Goal: Task Accomplishment & Management: Manage account settings

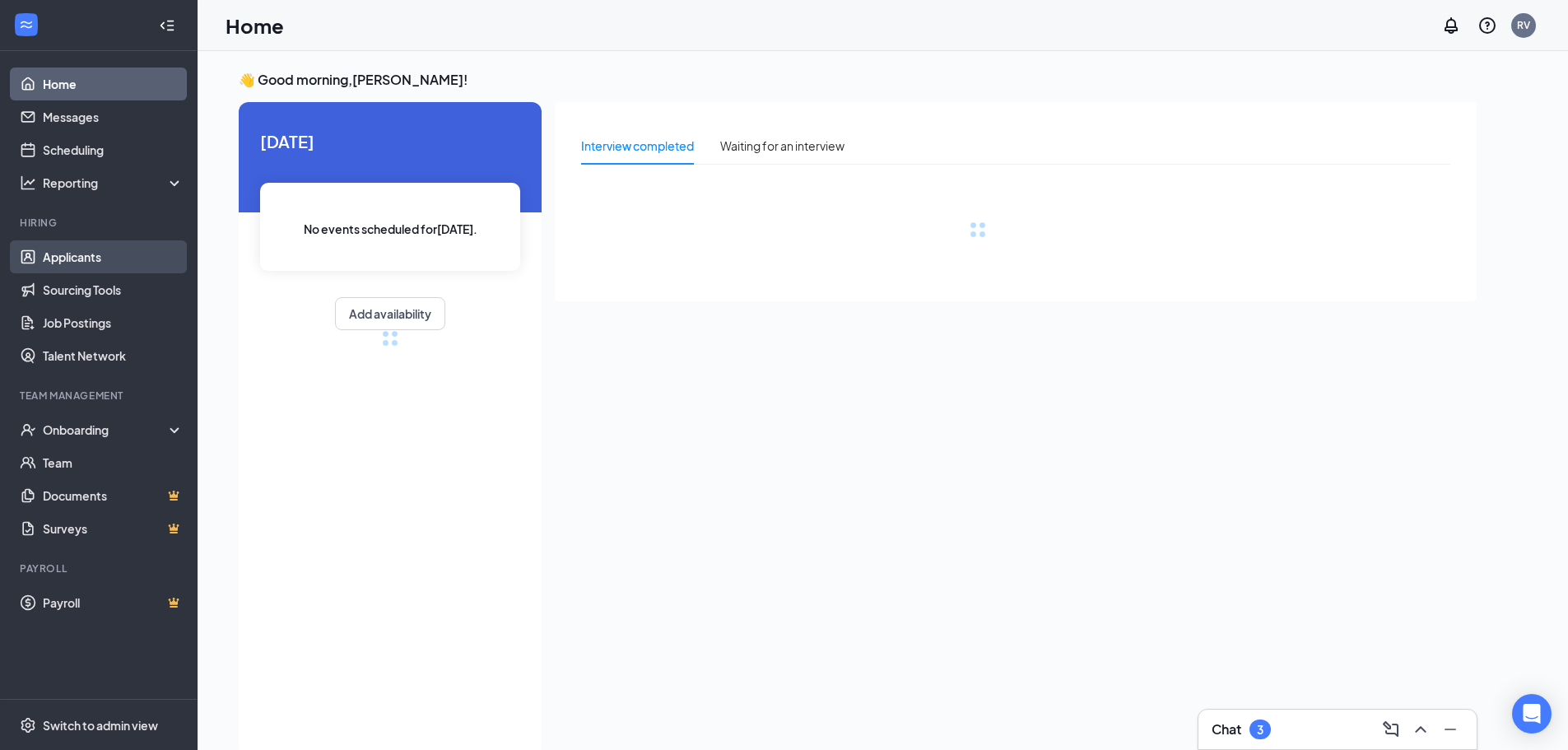
click at [57, 252] on link "Applicants" at bounding box center [113, 256] width 141 height 32
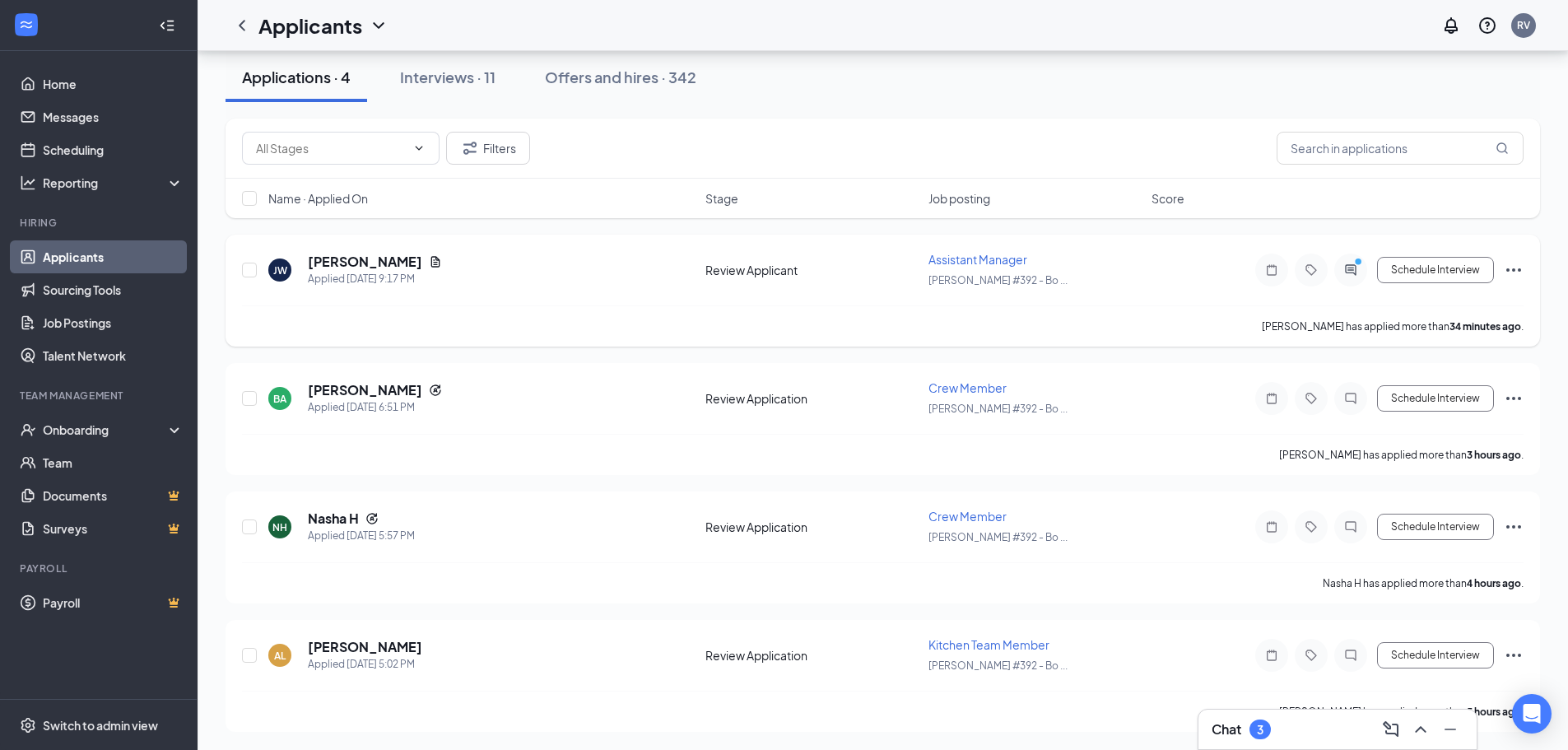
scroll to position [102, 0]
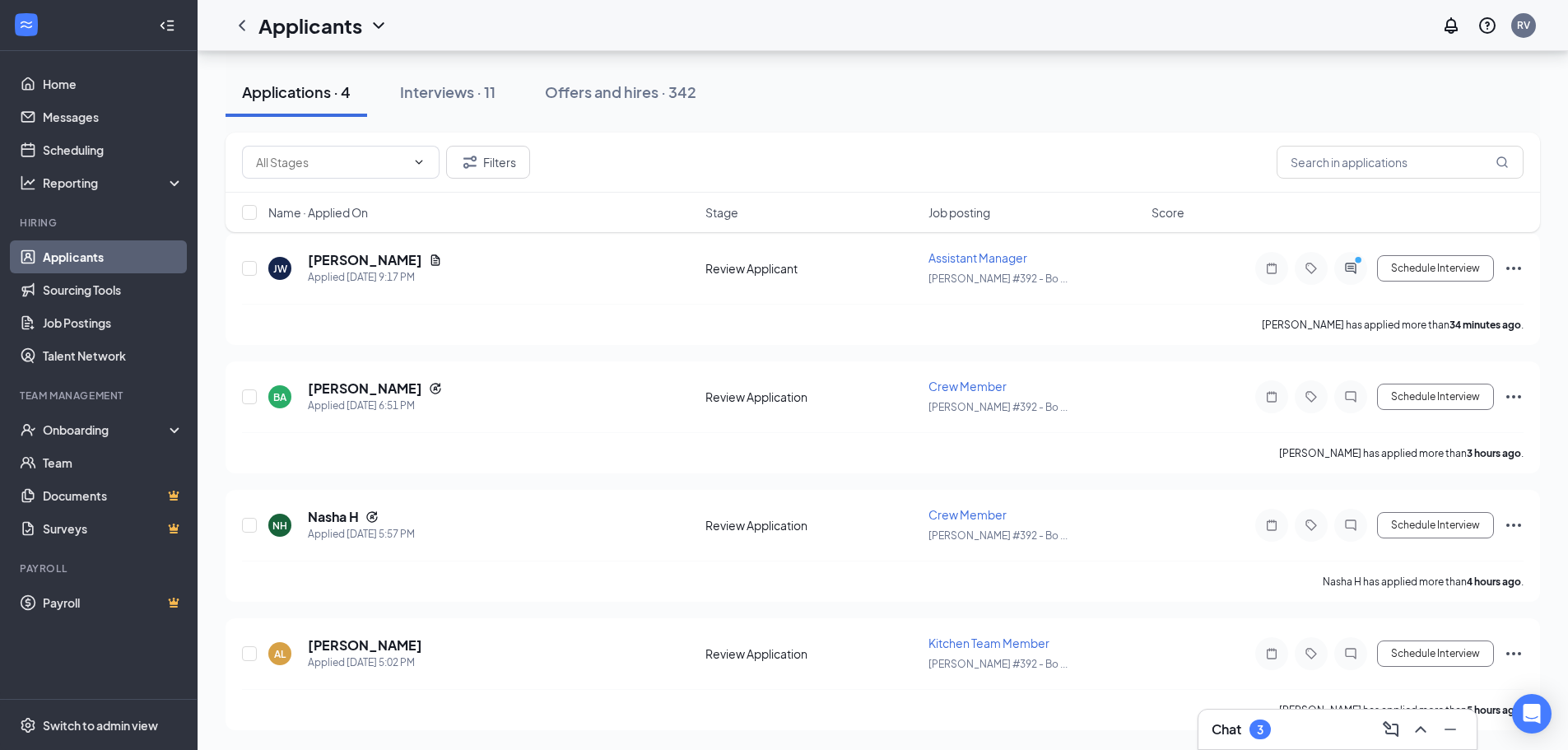
click at [1258, 741] on div "Chat 3" at bounding box center [1338, 729] width 252 height 27
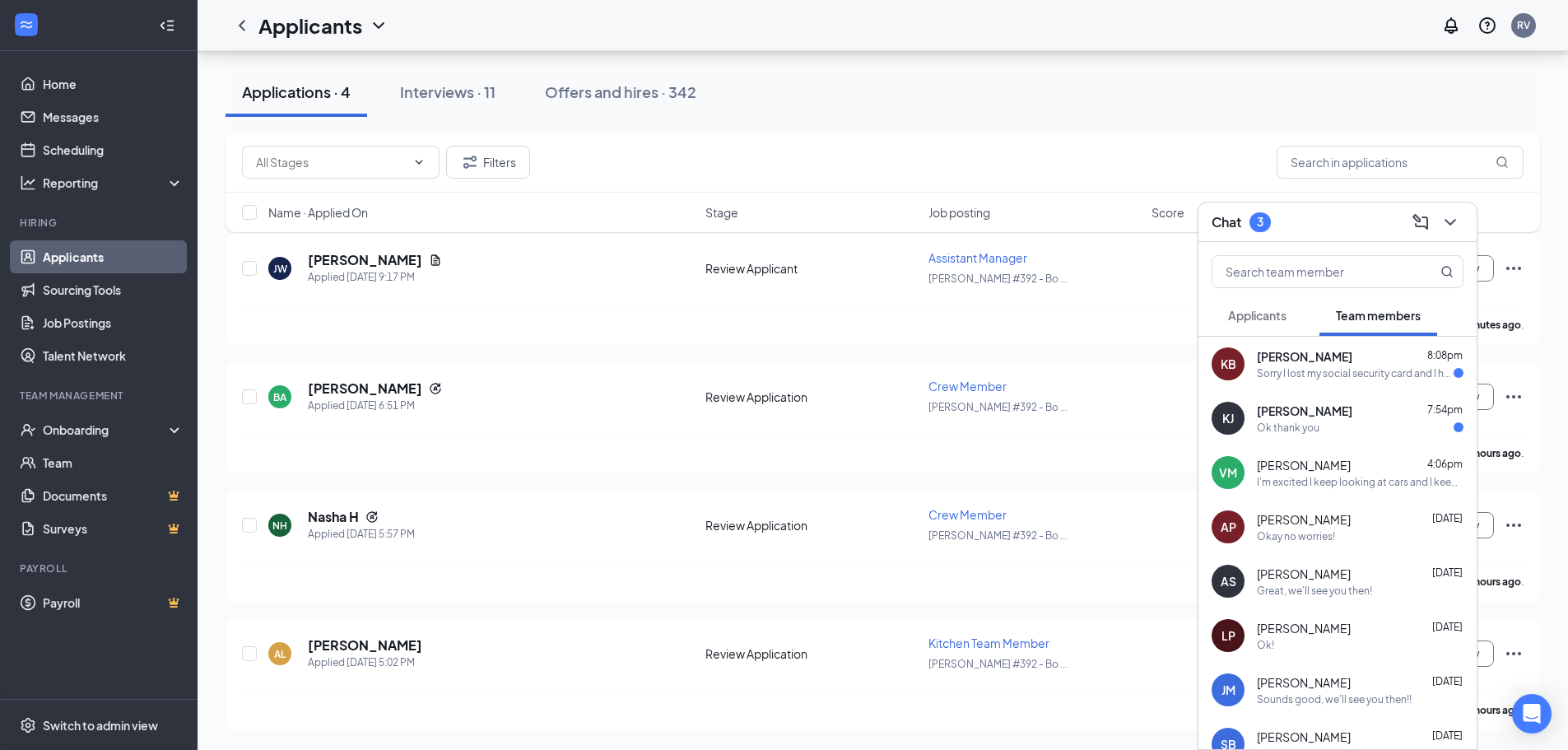
click at [1265, 321] on span "Applicants" at bounding box center [1256, 315] width 58 height 15
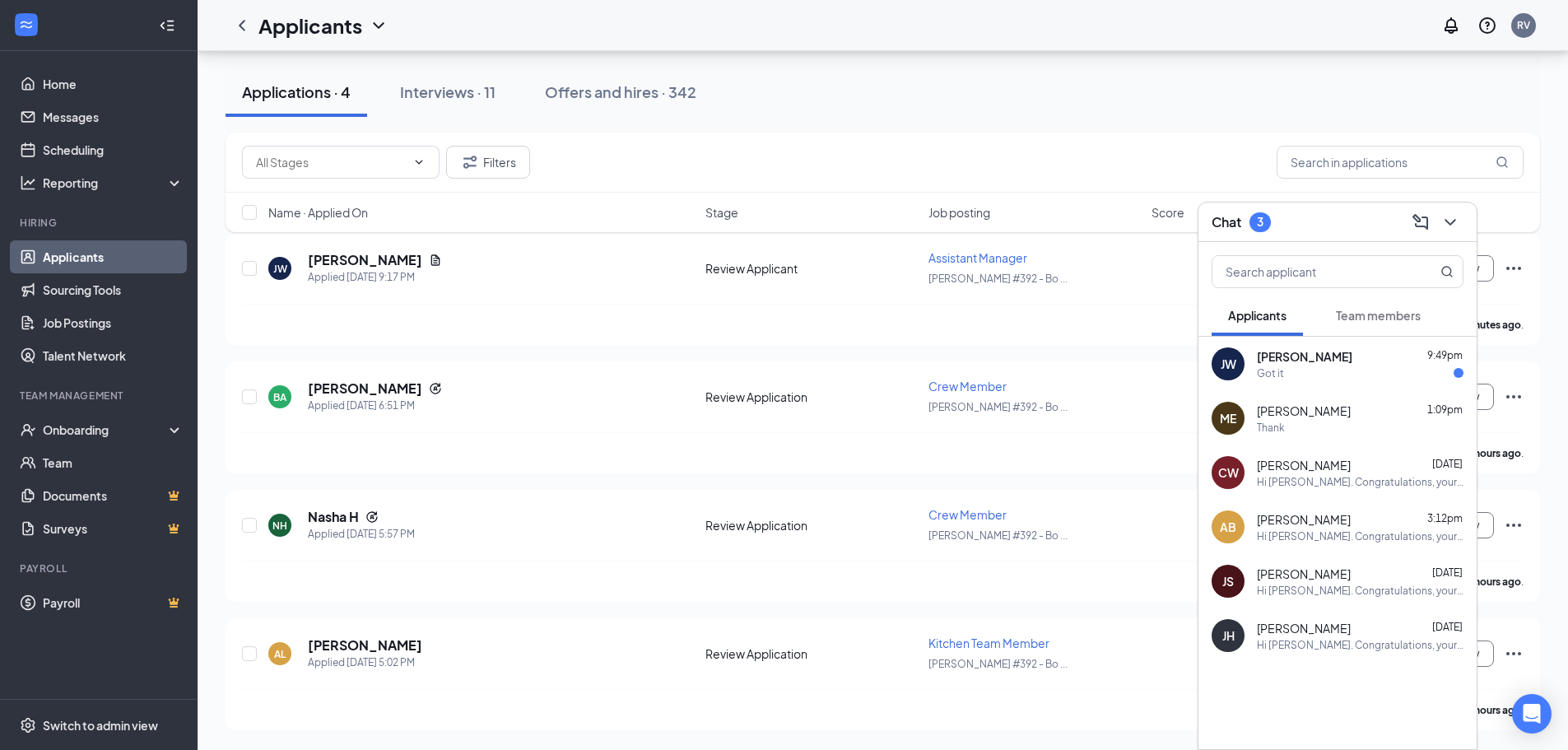
click at [1283, 360] on span "[PERSON_NAME]" at bounding box center [1304, 356] width 95 height 17
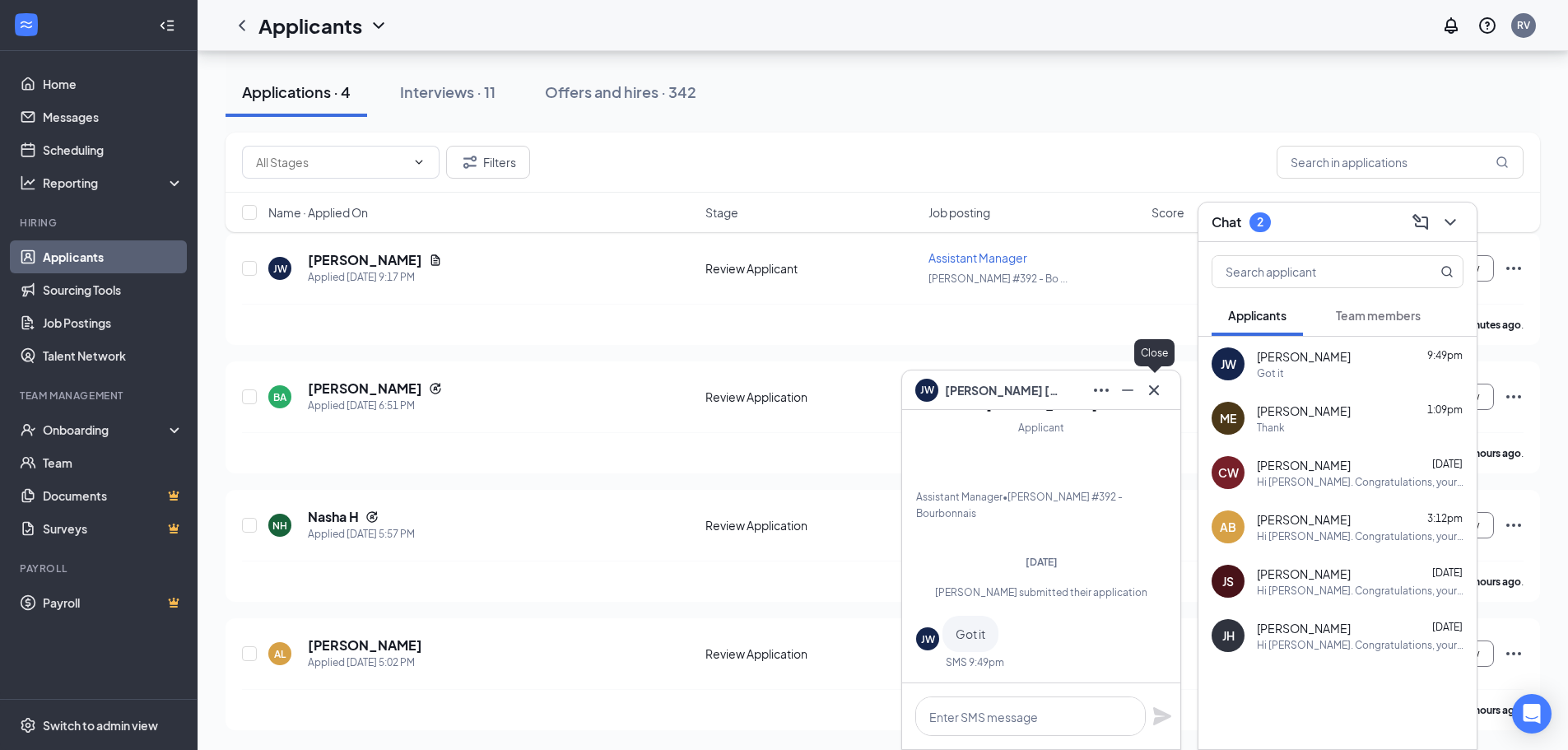
click at [1154, 386] on icon "Cross" at bounding box center [1154, 391] width 20 height 20
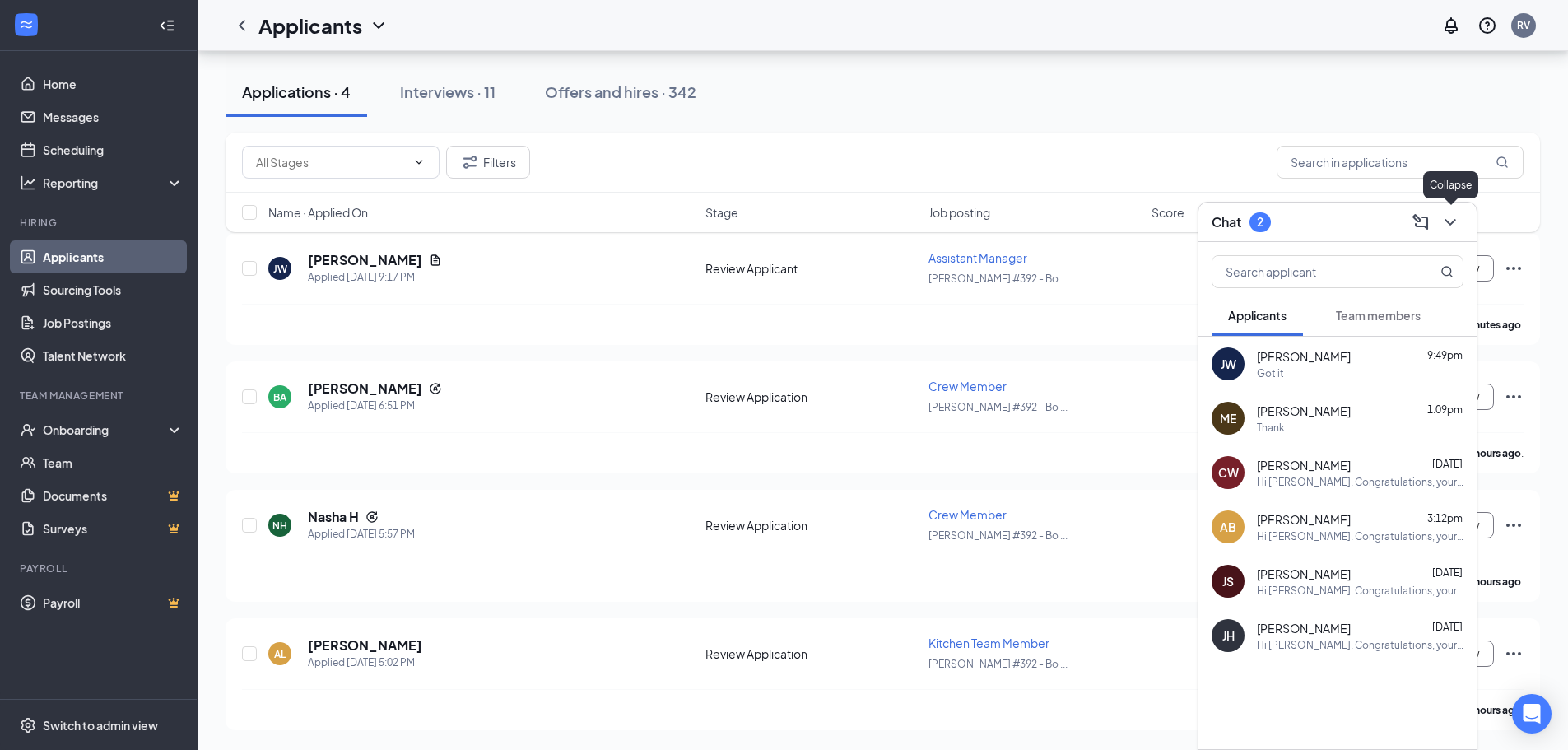
click at [1445, 219] on icon "ChevronDown" at bounding box center [1449, 222] width 11 height 7
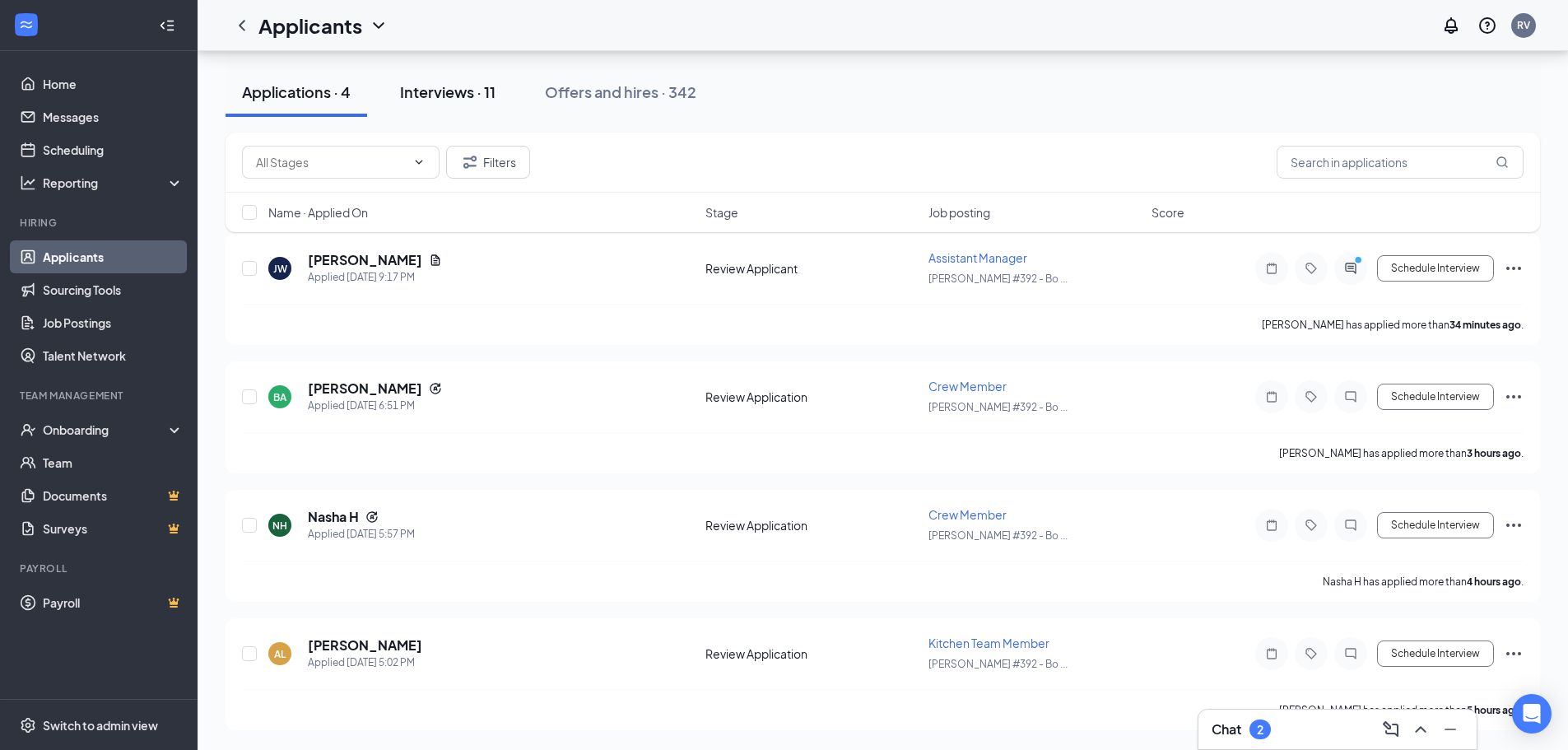
click at [477, 89] on div "Interviews · 11" at bounding box center [448, 92] width 95 height 21
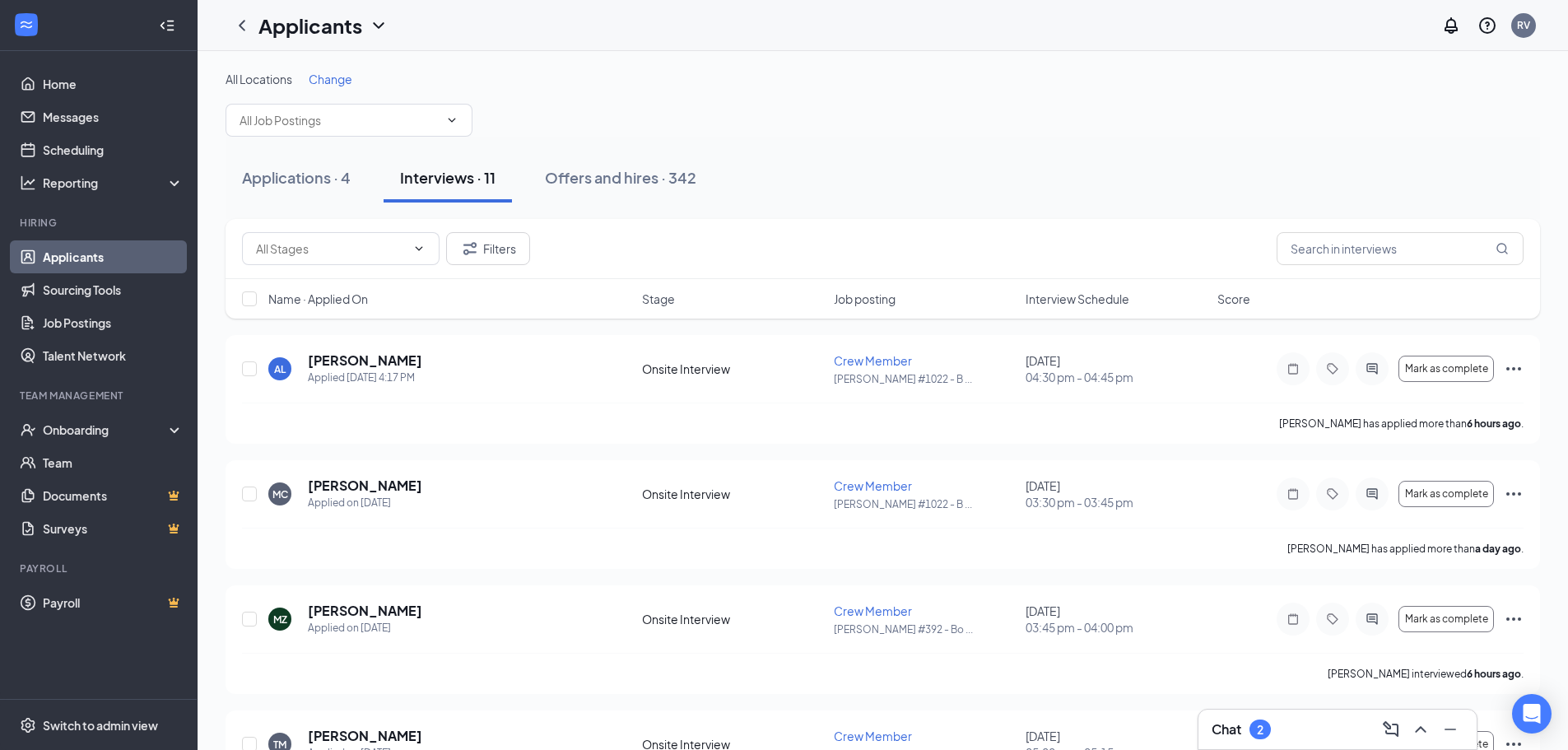
click at [1082, 294] on span "Interview Schedule" at bounding box center [1077, 298] width 103 height 17
click at [1519, 371] on icon "Ellipses" at bounding box center [1514, 369] width 20 height 20
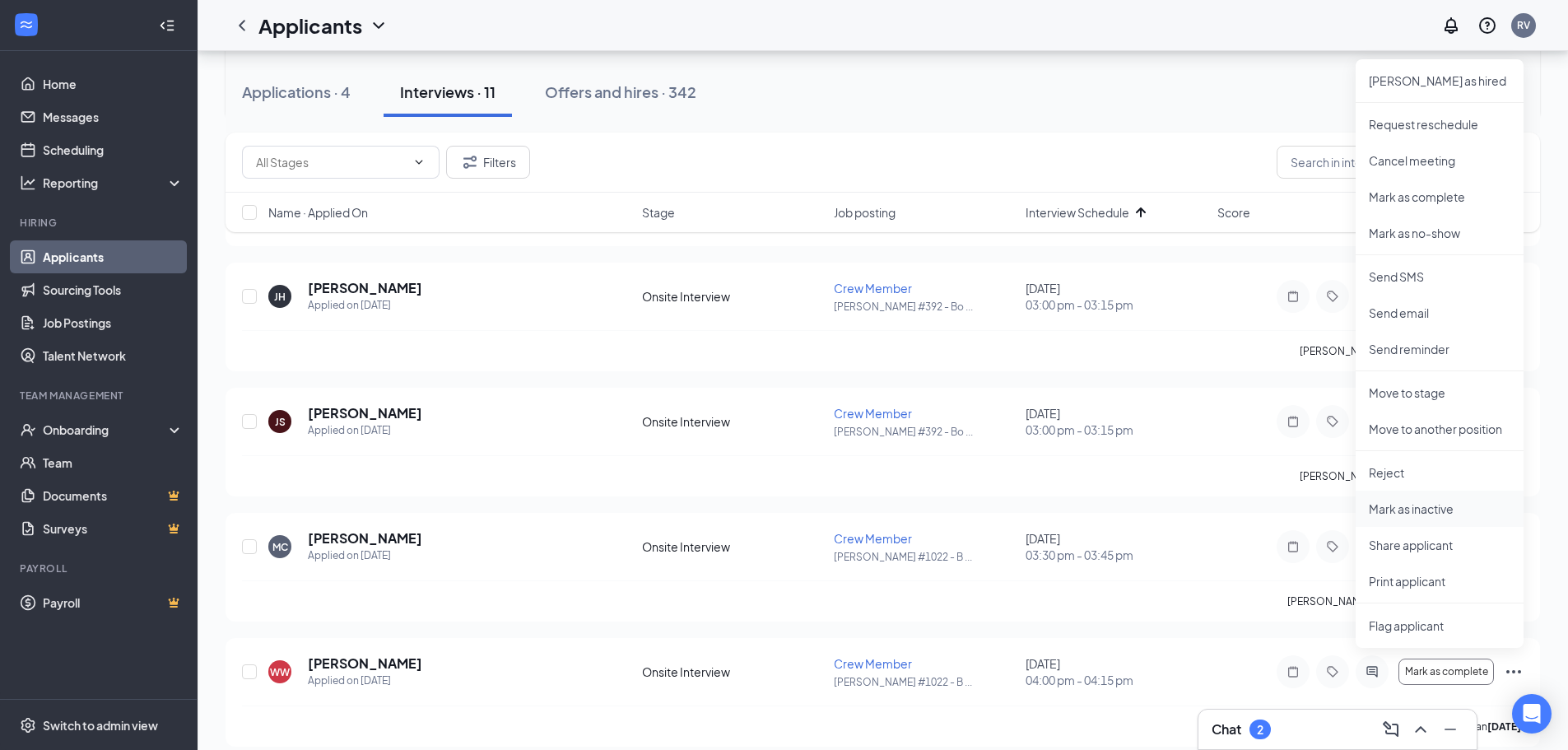
scroll to position [330, 0]
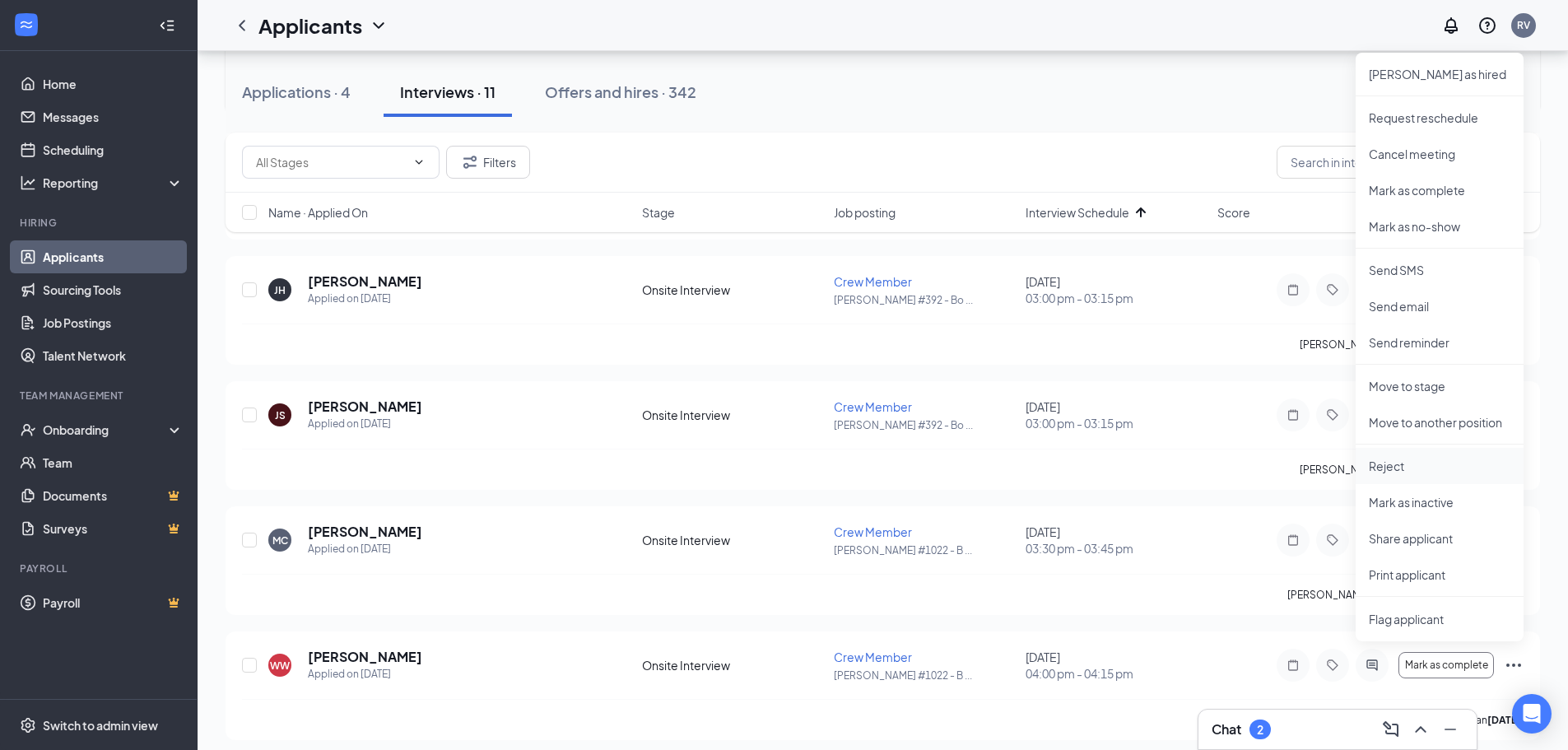
click at [1398, 473] on p "Reject" at bounding box center [1440, 466] width 142 height 17
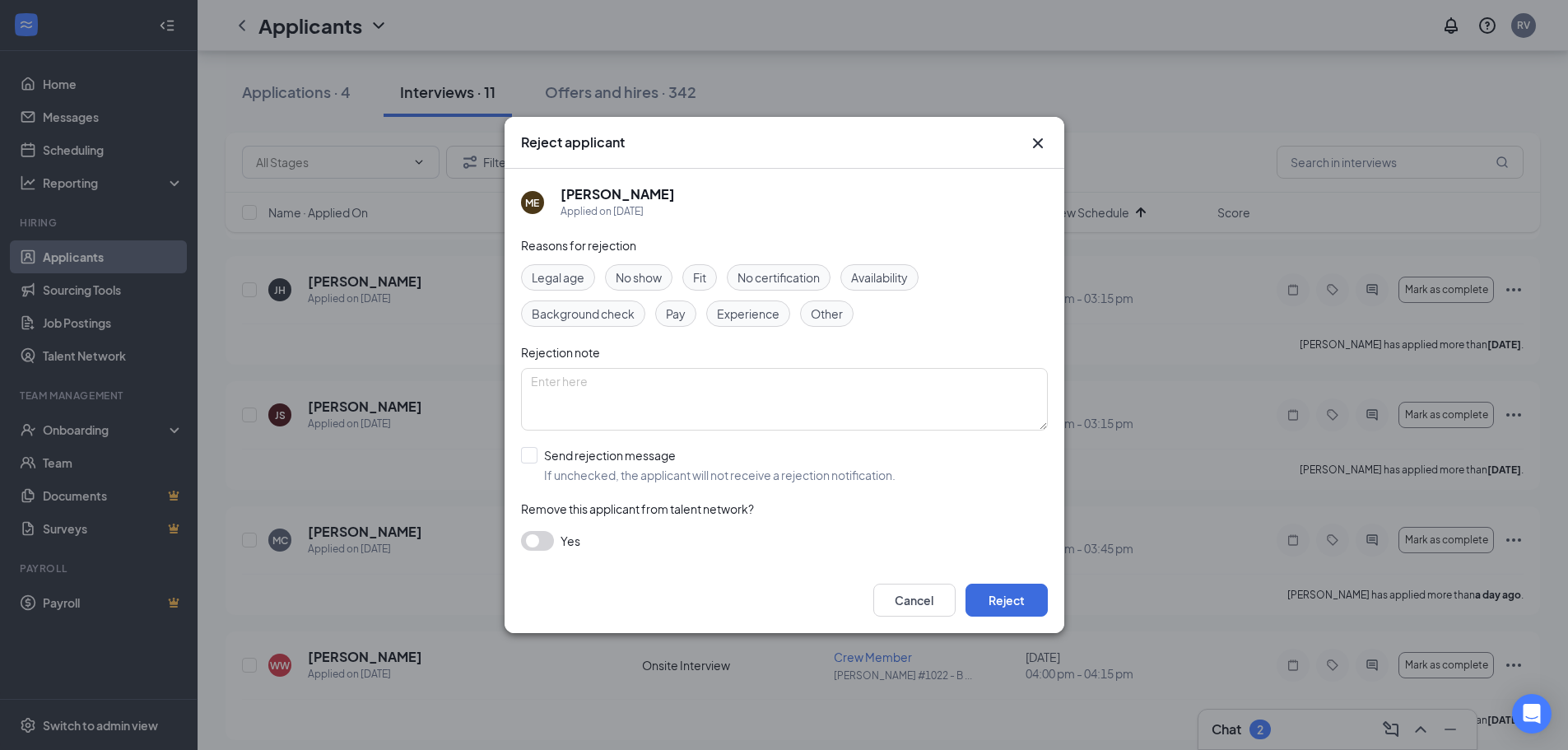
click at [695, 280] on span "Fit" at bounding box center [699, 278] width 13 height 18
click at [589, 470] on input "Send rejection message If unchecked, the applicant will not receive a rejection…" at bounding box center [708, 465] width 375 height 36
checkbox input "true"
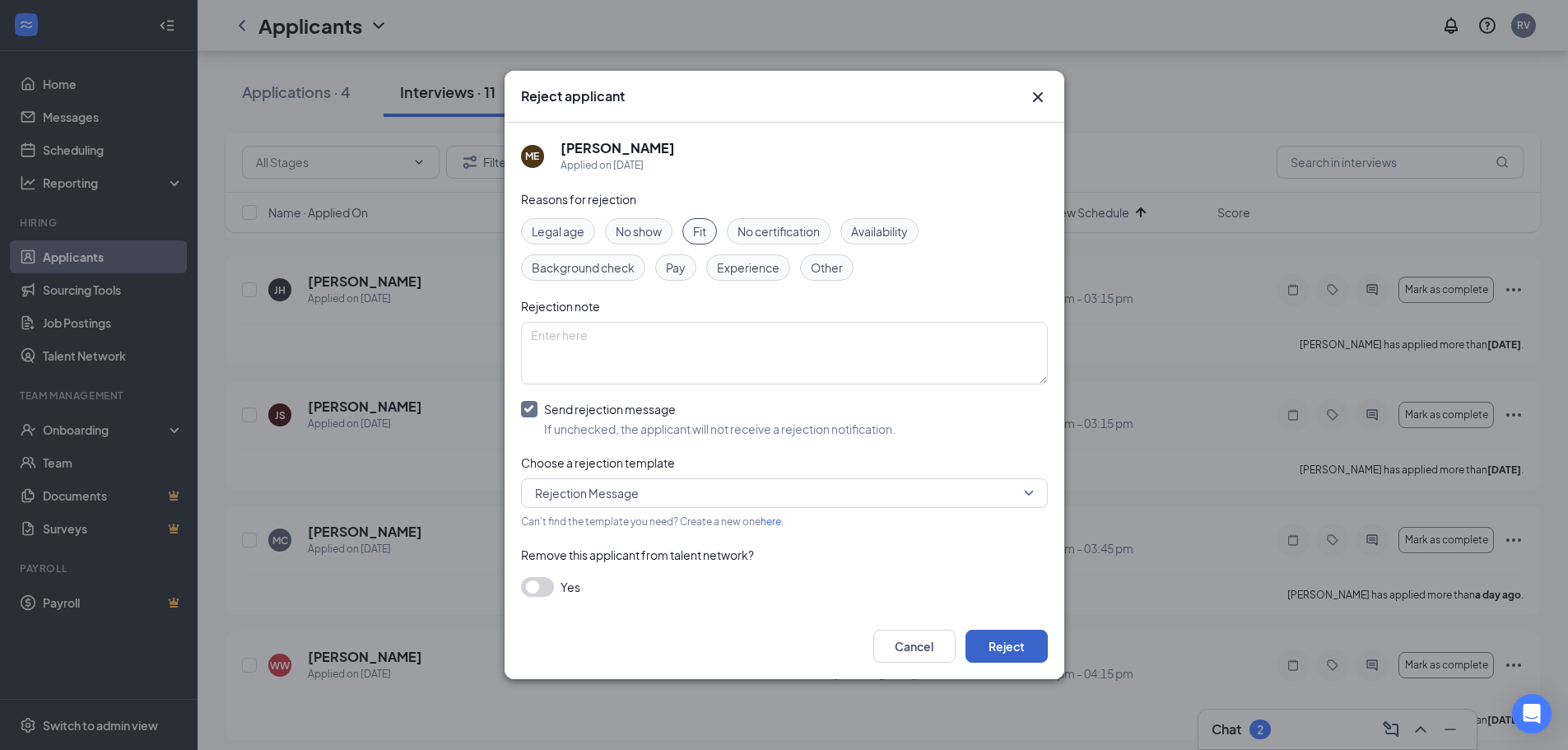
click at [994, 649] on button "Reject" at bounding box center [1006, 646] width 83 height 32
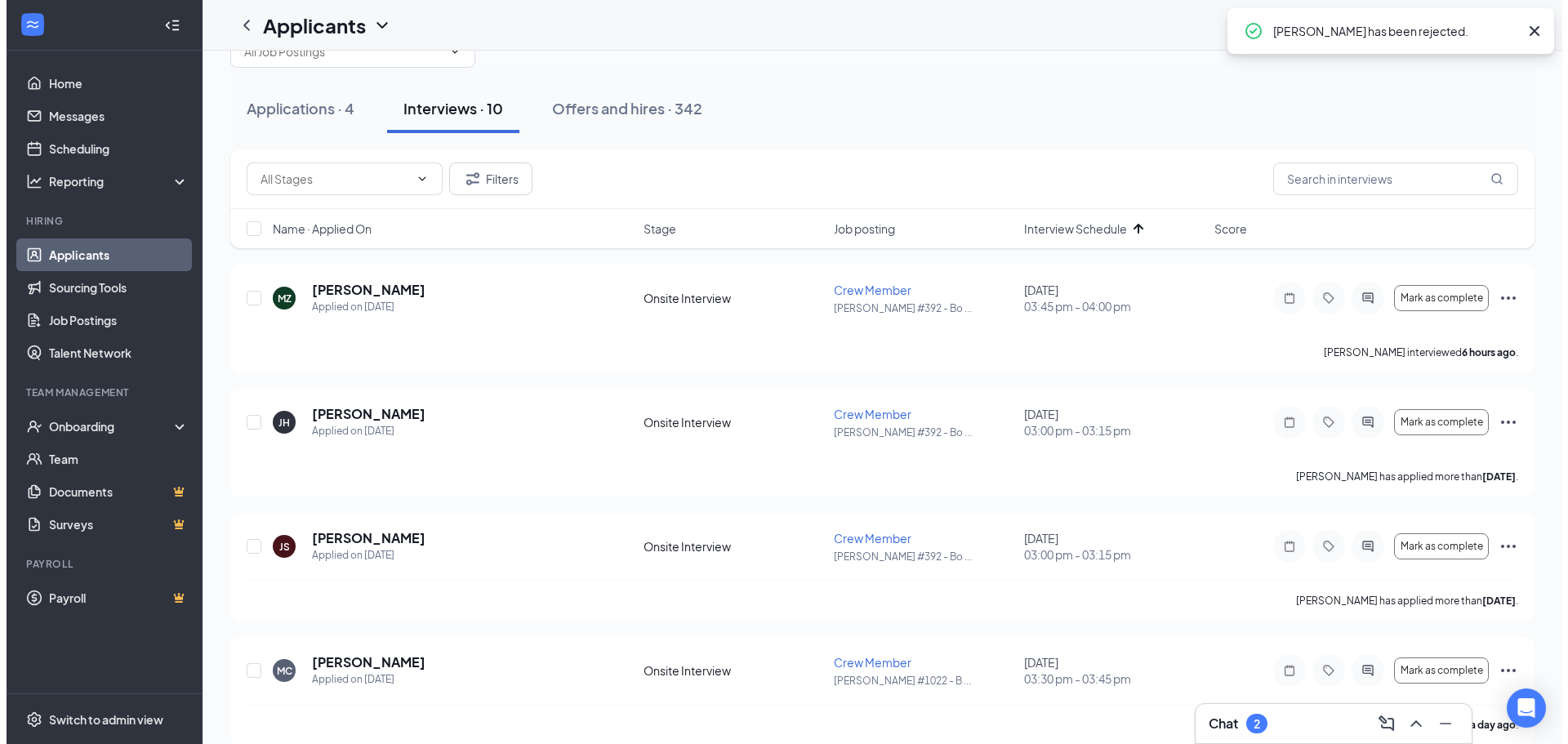
scroll to position [0, 0]
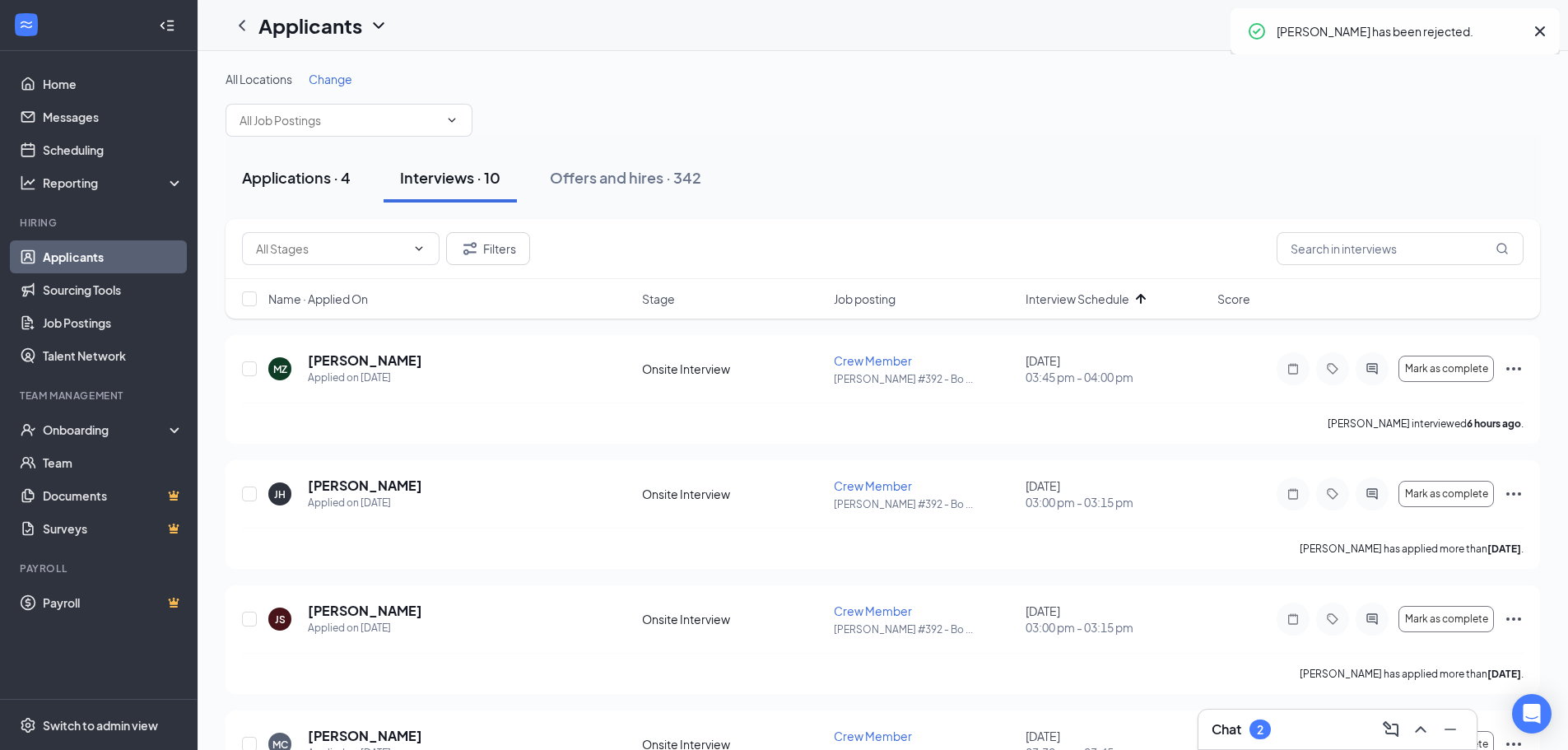
click at [310, 173] on div "Applications · 4" at bounding box center [296, 177] width 108 height 21
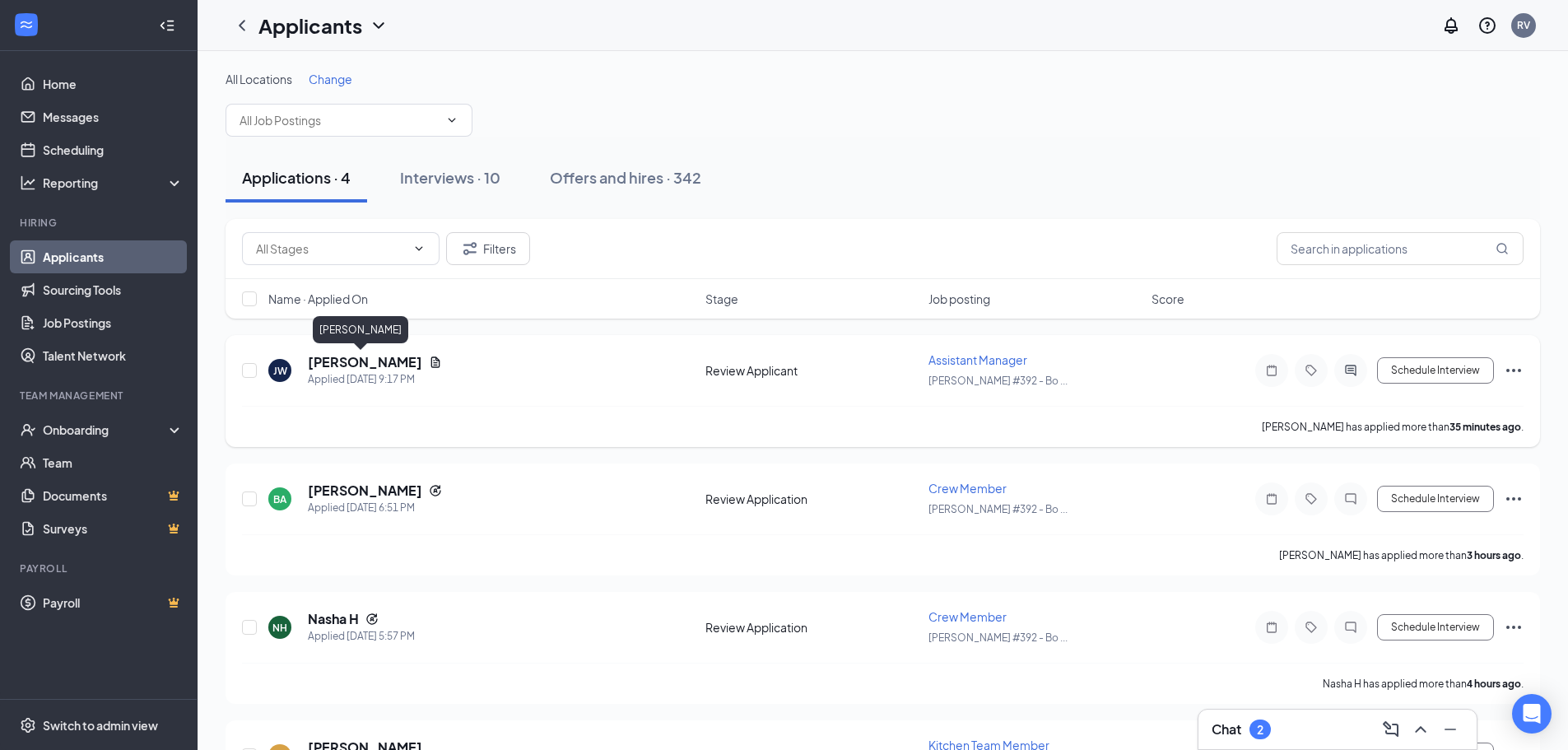
click at [379, 363] on h5 "[PERSON_NAME]" at bounding box center [365, 362] width 114 height 18
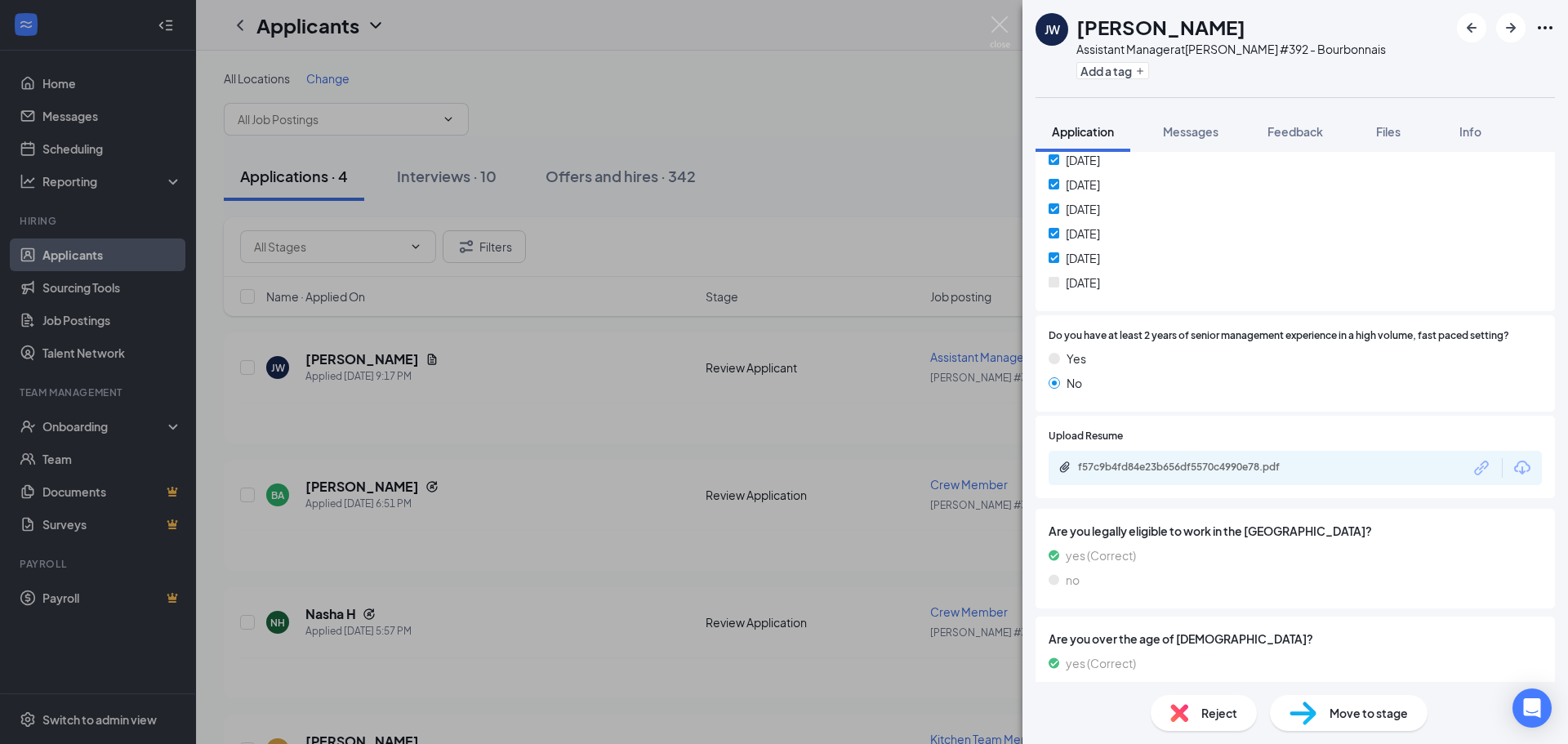
scroll to position [692, 0]
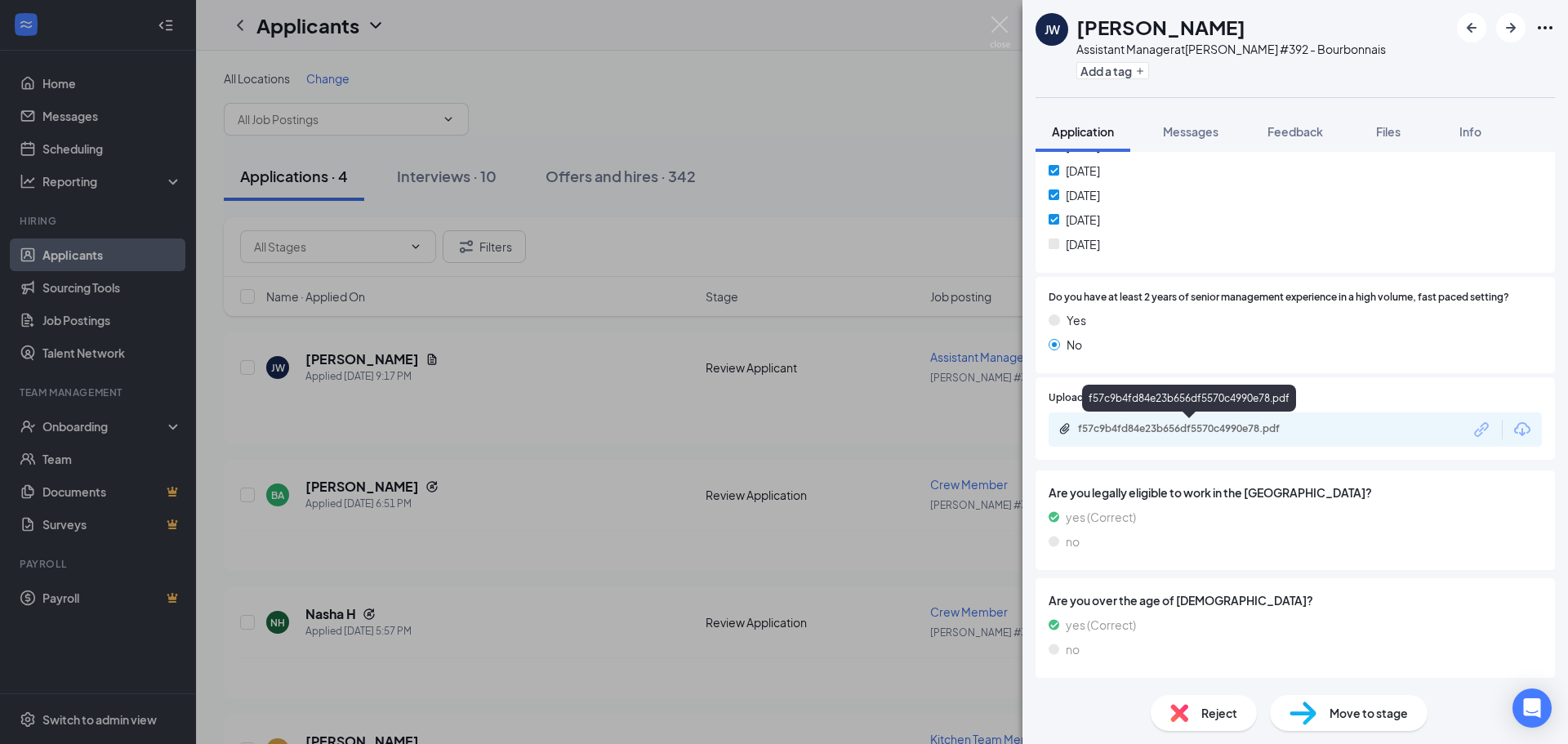
click at [1128, 431] on div "f57c9b4fd84e23b656df5570c4990e78.pdf" at bounding box center [1191, 429] width 228 height 13
click at [713, 373] on div "[PERSON_NAME] Assistant Manager at [PERSON_NAME] #392 - Bourbonnais Add a tag A…" at bounding box center [784, 372] width 1568 height 744
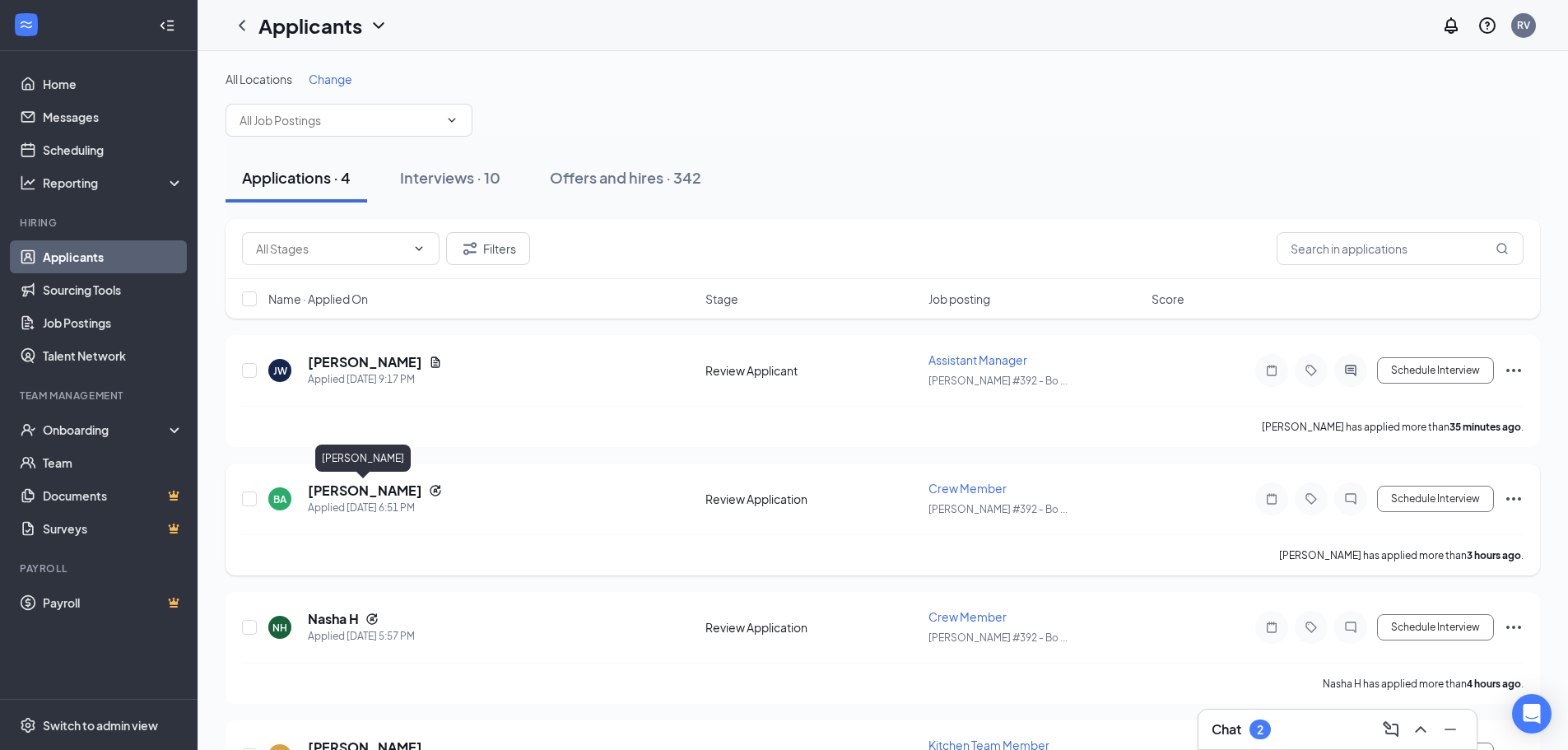
click at [354, 489] on h5 "[PERSON_NAME]" at bounding box center [365, 490] width 114 height 18
